Goal: Register for event/course

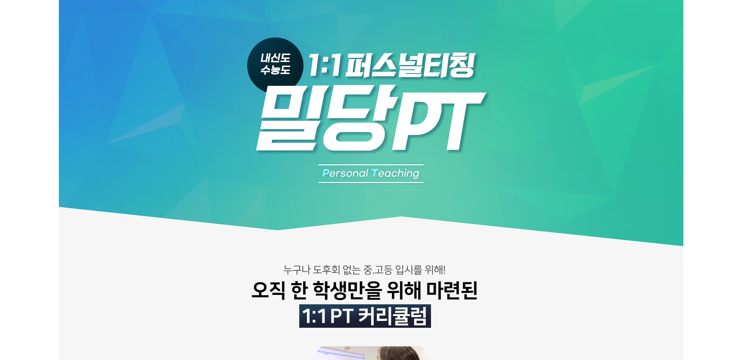
drag, startPoint x: 32, startPoint y: 48, endPoint x: 121, endPoint y: 6, distance: 98.8
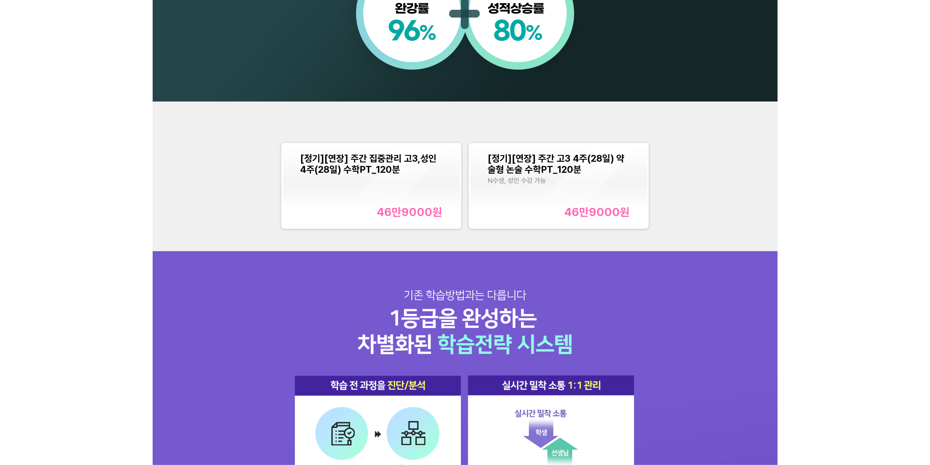
scroll to position [732, 0]
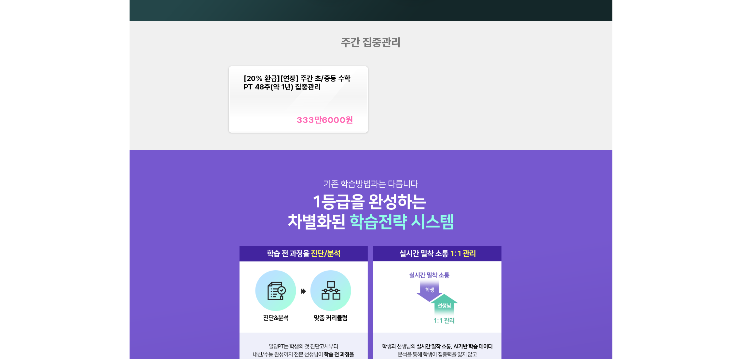
scroll to position [732, 0]
